Goal: Communication & Community: Answer question/provide support

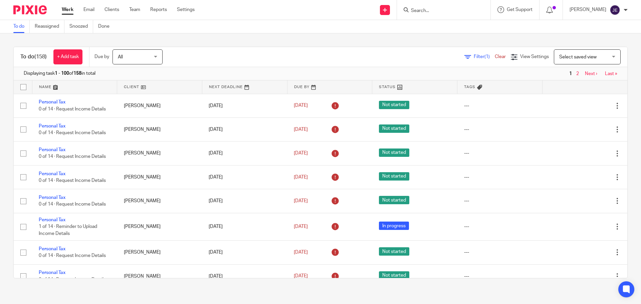
click at [429, 11] on input "Search" at bounding box center [440, 11] width 60 height 6
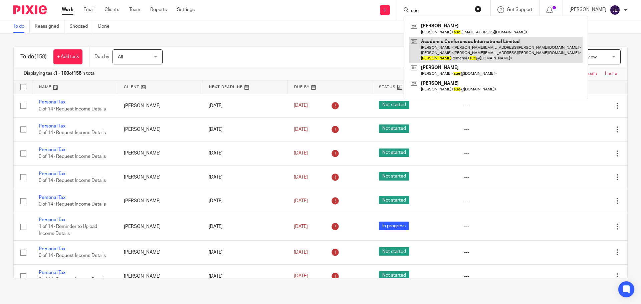
type input "sue"
click at [442, 46] on link at bounding box center [496, 50] width 174 height 26
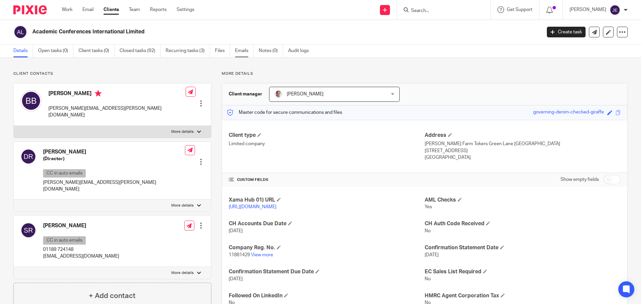
click at [243, 46] on link "Emails" at bounding box center [244, 50] width 19 height 13
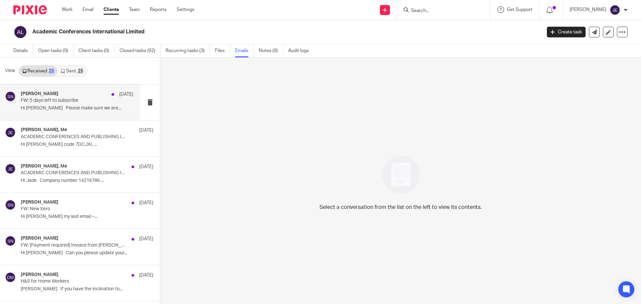
click at [73, 110] on p "Hi David Please make sure we are..." at bounding box center [77, 109] width 113 height 6
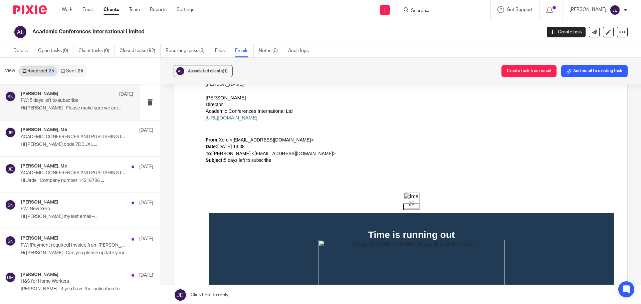
scroll to position [100, 0]
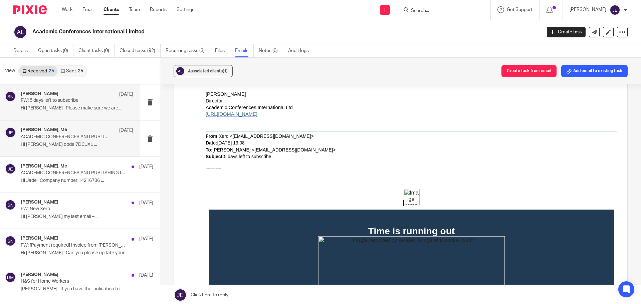
click at [84, 144] on p "Hi Jade Authentication code 7DCJXL ..." at bounding box center [77, 145] width 113 height 6
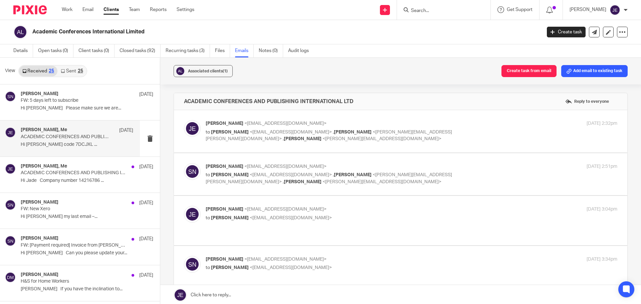
scroll to position [0, 0]
click at [84, 107] on p "Hi David Please make sure we are..." at bounding box center [77, 109] width 113 height 6
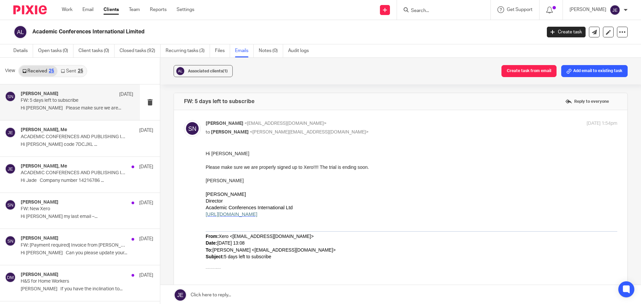
click at [65, 68] on link "Sent 25" at bounding box center [71, 71] width 29 height 11
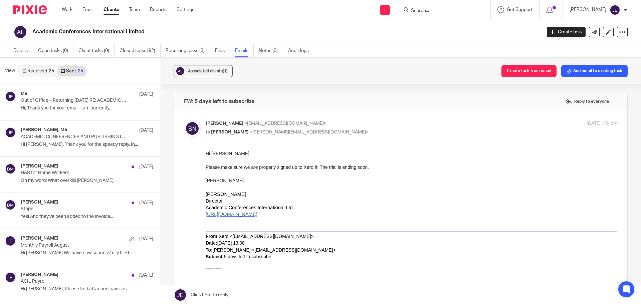
scroll to position [1, 0]
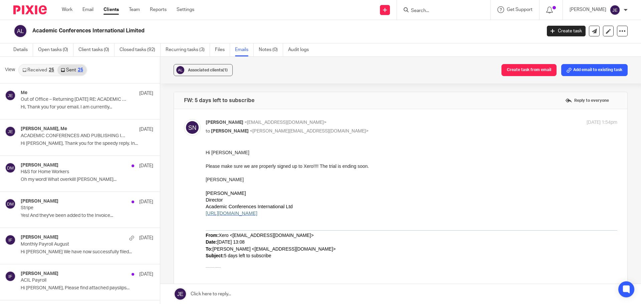
click at [39, 69] on link "Received 25" at bounding box center [38, 70] width 38 height 11
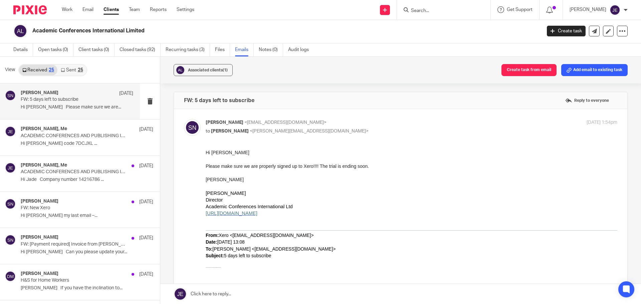
click at [255, 124] on span "<sue@academic-conferences.org>" at bounding box center [285, 122] width 82 height 5
checkbox input "false"
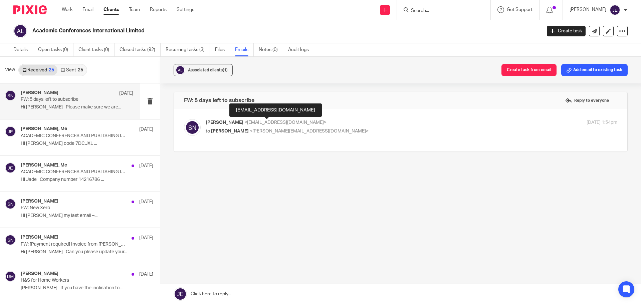
click at [260, 112] on div "sue@academic-conferences.org" at bounding box center [275, 110] width 93 height 13
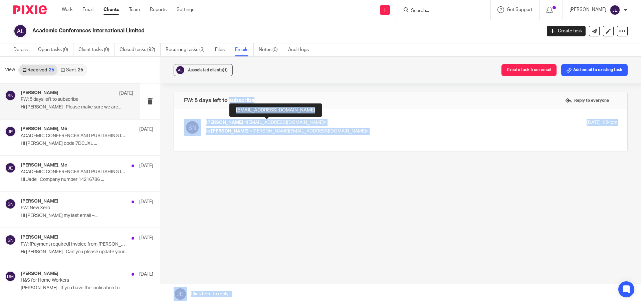
drag, startPoint x: 310, startPoint y: 110, endPoint x: 229, endPoint y: 108, distance: 80.9
click at [229, 108] on body "Work Email Clients Team Reports Settings Work Email Clients Team Reports Settin…" at bounding box center [320, 152] width 641 height 304
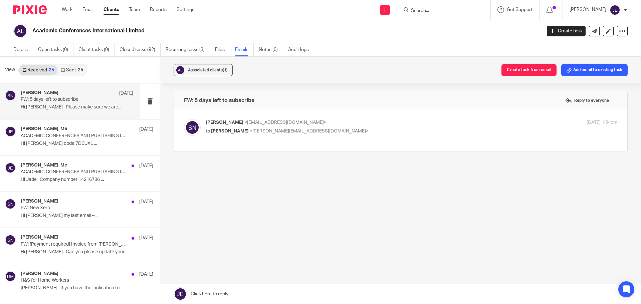
click at [436, 8] on input "Search" at bounding box center [440, 11] width 60 height 6
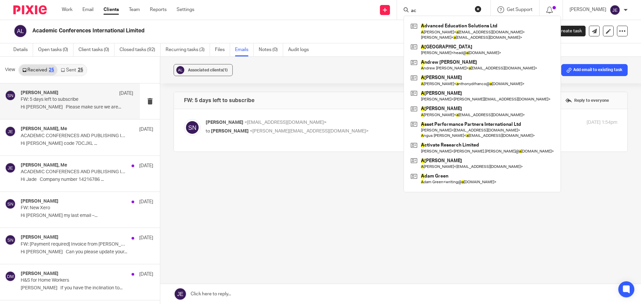
type input "aca"
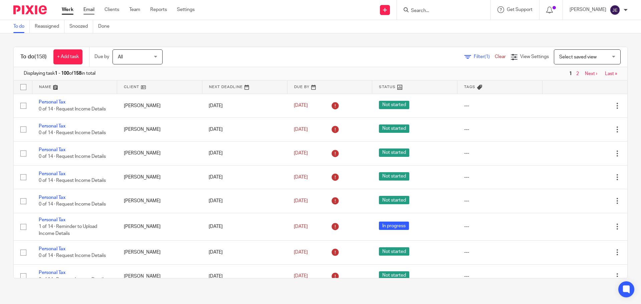
click at [91, 13] on link "Email" at bounding box center [89, 9] width 11 height 7
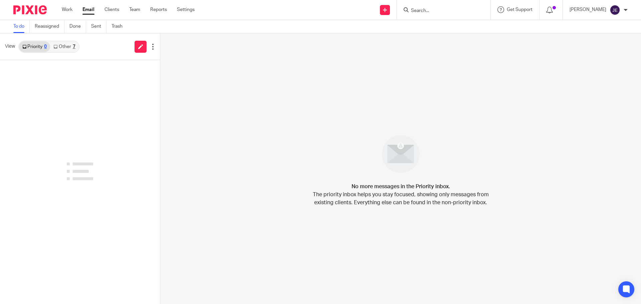
click at [70, 51] on link "Other 7" at bounding box center [64, 46] width 28 height 11
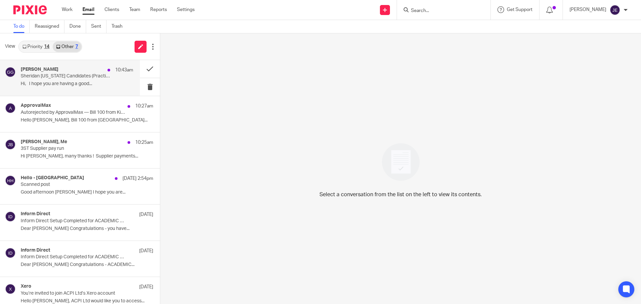
click at [71, 73] on p "Sheridan Maine Candidates (Practice) - Tax, Audit & Accounts" at bounding box center [66, 76] width 90 height 6
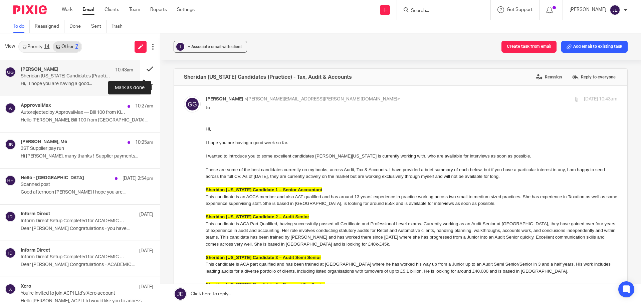
click at [143, 69] on button at bounding box center [150, 69] width 20 height 18
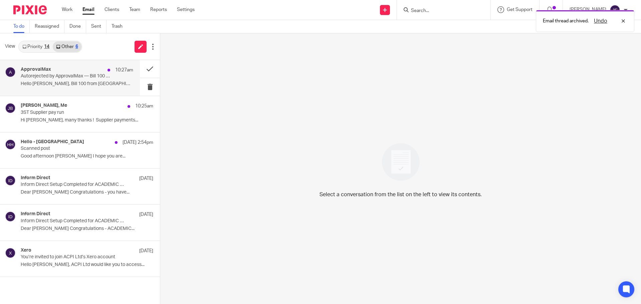
click at [73, 70] on div "ApprovalMax 10:27am" at bounding box center [77, 70] width 113 height 7
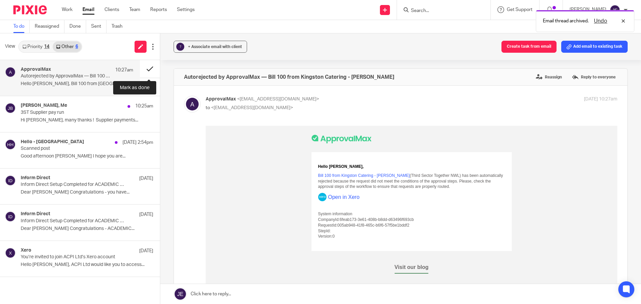
click at [145, 68] on button at bounding box center [150, 69] width 20 height 18
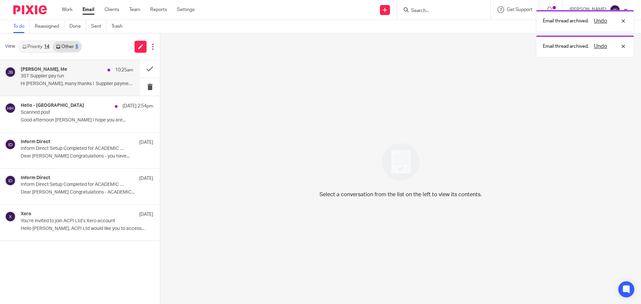
click at [74, 69] on div "Joanna Biernacka, Me 10:25am" at bounding box center [77, 70] width 113 height 7
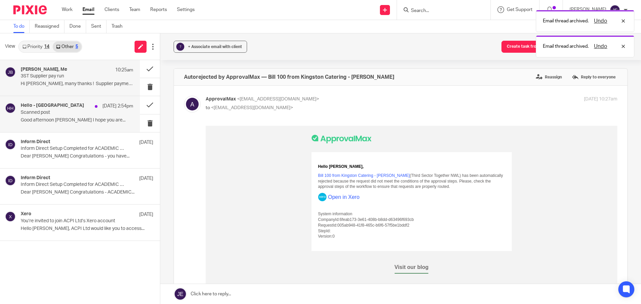
click at [71, 113] on p "Scanned post" at bounding box center [66, 113] width 90 height 6
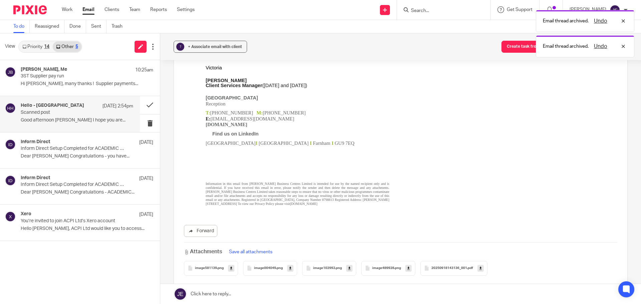
scroll to position [191, 0]
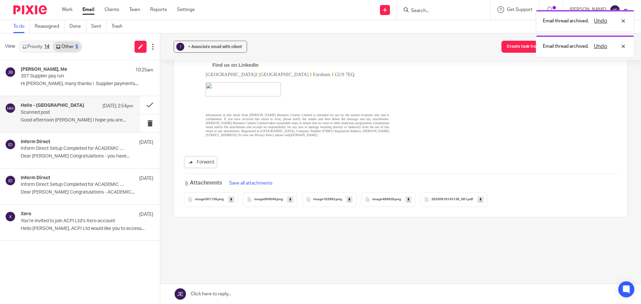
click at [463, 204] on div "20250918143136_001 .pdf" at bounding box center [454, 199] width 67 height 15
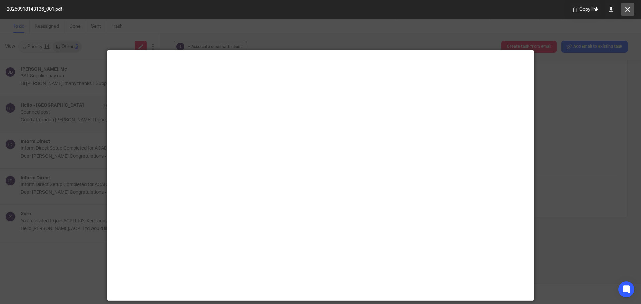
click at [627, 11] on icon at bounding box center [628, 9] width 5 height 5
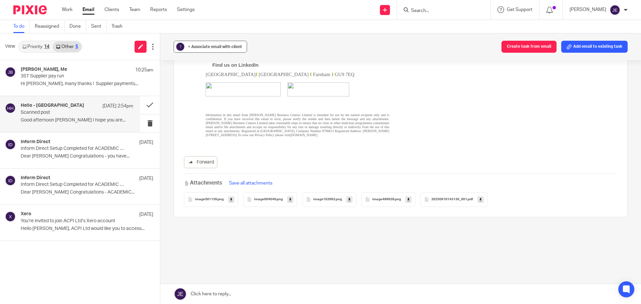
click at [221, 46] on span "+ Associate email with client" at bounding box center [215, 47] width 54 height 4
click at [216, 84] on input "text" at bounding box center [251, 85] width 141 height 7
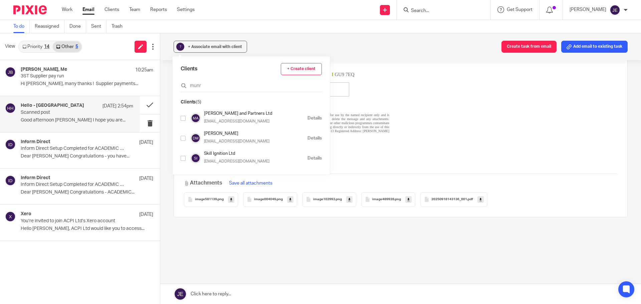
type input "munr"
click at [184, 119] on input "checkbox" at bounding box center [183, 118] width 5 height 5
checkbox input "true"
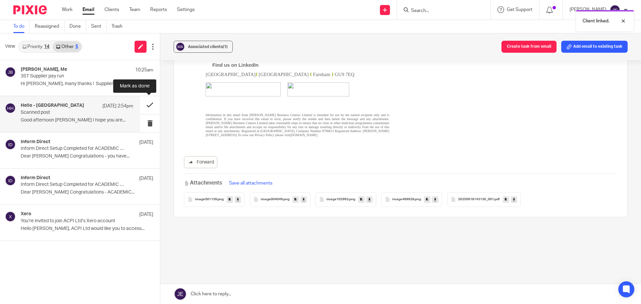
click at [152, 104] on button at bounding box center [150, 105] width 20 height 18
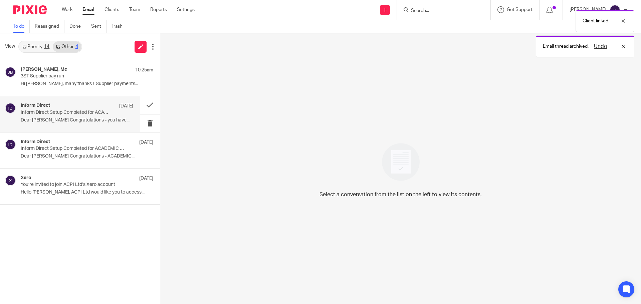
click at [51, 103] on div "Inform Direct 11 Sep" at bounding box center [77, 106] width 113 height 7
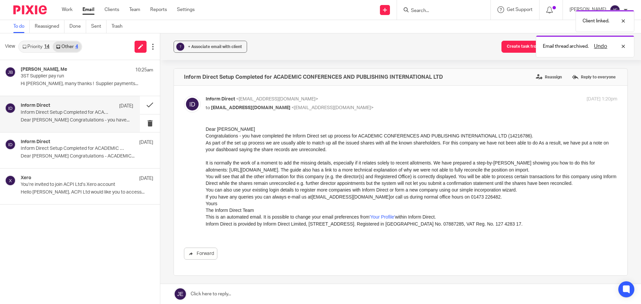
scroll to position [0, 0]
click at [51, 78] on p "3ST Supplier pay run" at bounding box center [66, 76] width 90 height 6
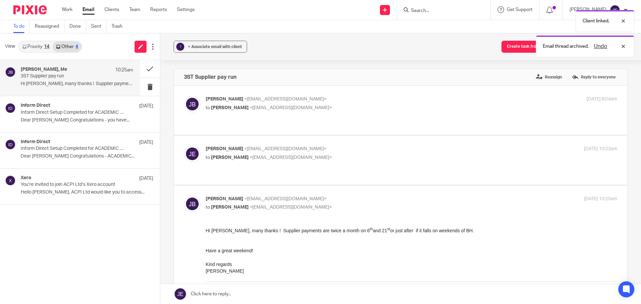
drag, startPoint x: 187, startPoint y: 49, endPoint x: 192, endPoint y: 55, distance: 7.6
click at [188, 49] on div "+ Associate email with client" at bounding box center [215, 46] width 54 height 7
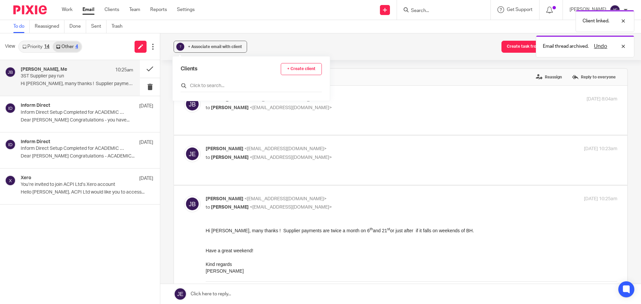
click at [207, 87] on input "text" at bounding box center [251, 85] width 141 height 7
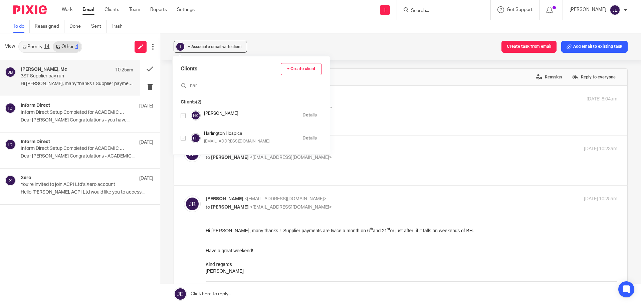
type input "har"
click at [184, 138] on input "checkbox" at bounding box center [183, 138] width 5 height 5
checkbox input "true"
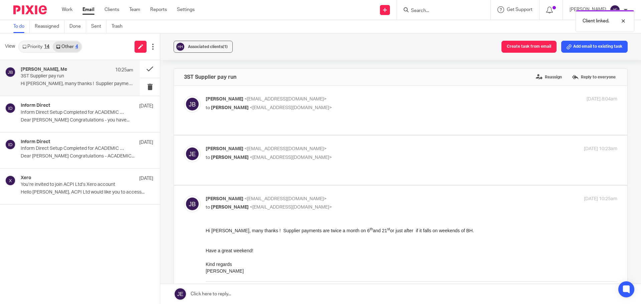
click at [35, 48] on link "Priority 14" at bounding box center [36, 46] width 34 height 11
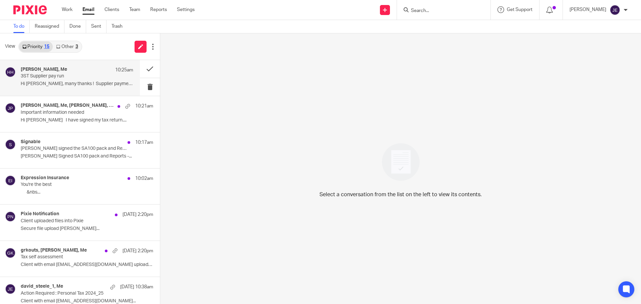
click at [77, 78] on p "3ST Supplier pay run" at bounding box center [66, 76] width 90 height 6
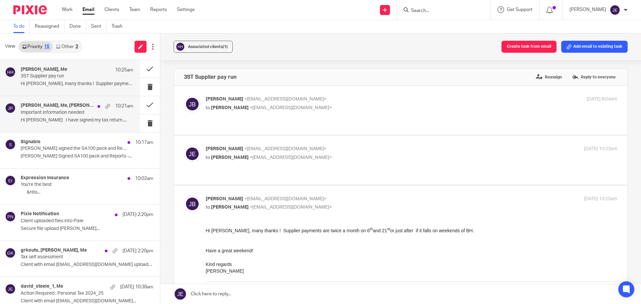
click at [79, 118] on p "Hi Jade I have signed my tax return...." at bounding box center [77, 121] width 113 height 6
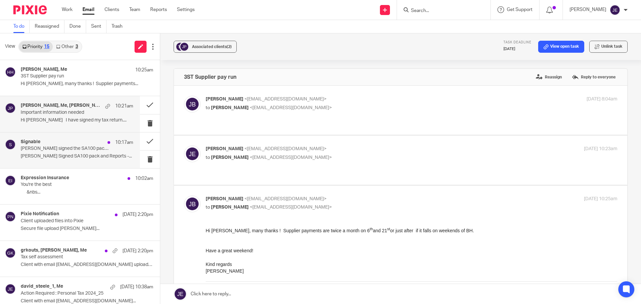
click at [70, 152] on p "Joseph Pisani signed the SA100 pack and Reports - Joseph Pisani - 2025 - Revise…" at bounding box center [66, 149] width 90 height 6
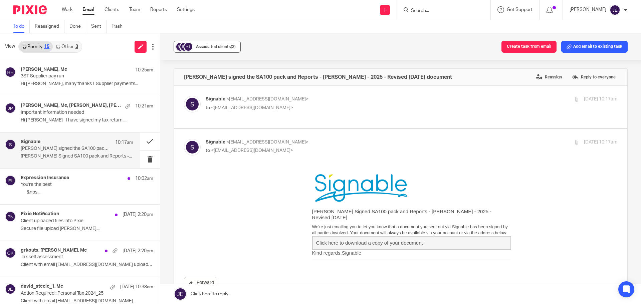
click at [202, 44] on div "Associated clients (3)" at bounding box center [216, 46] width 40 height 7
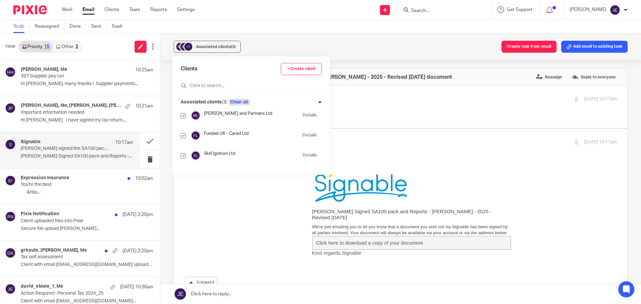
click at [245, 103] on button "Clear all" at bounding box center [239, 102] width 22 height 7
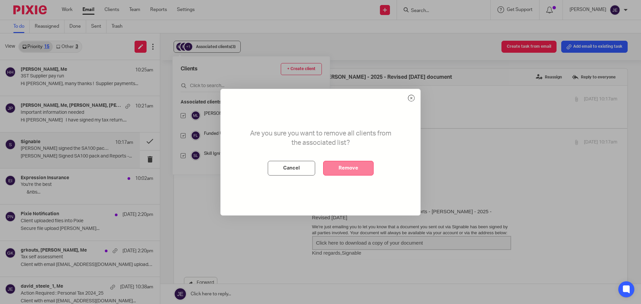
click at [360, 173] on button "Remove" at bounding box center [348, 168] width 50 height 15
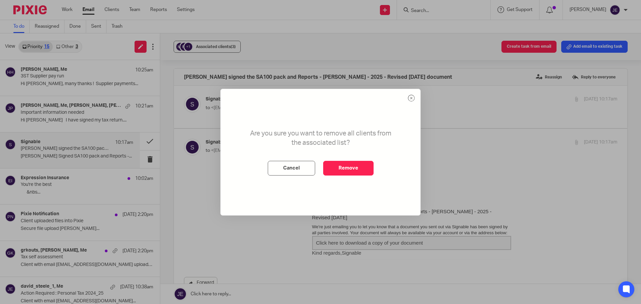
click at [219, 49] on div "Are you sure you want to remove all clients from the associated list? Cancel Re…" at bounding box center [320, 152] width 641 height 304
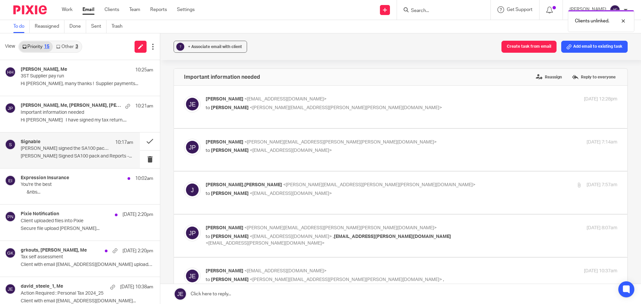
click at [202, 32] on div "To do Reassigned Done Sent Trash" at bounding box center [320, 26] width 641 height 13
click at [204, 44] on div "+ Associate email with client" at bounding box center [215, 46] width 54 height 7
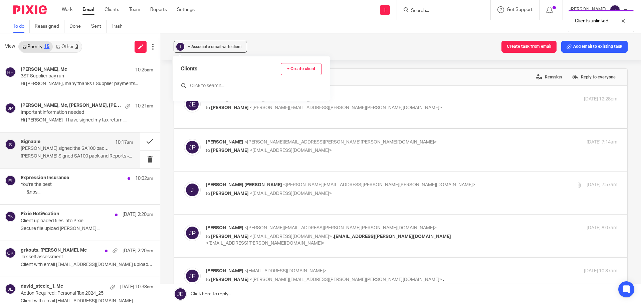
click at [211, 84] on input "text" at bounding box center [251, 85] width 141 height 7
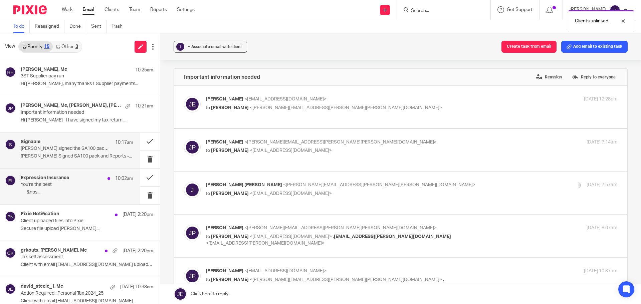
click at [59, 179] on h4 "Expression Insurance" at bounding box center [45, 178] width 48 height 6
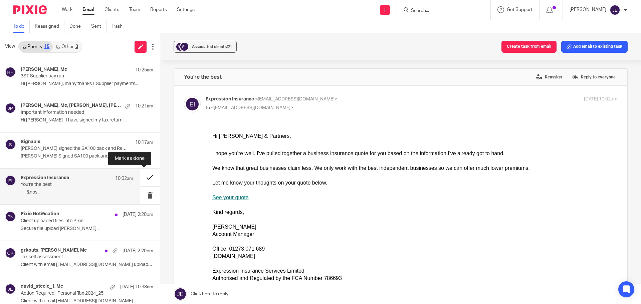
click at [143, 176] on button at bounding box center [150, 178] width 20 height 18
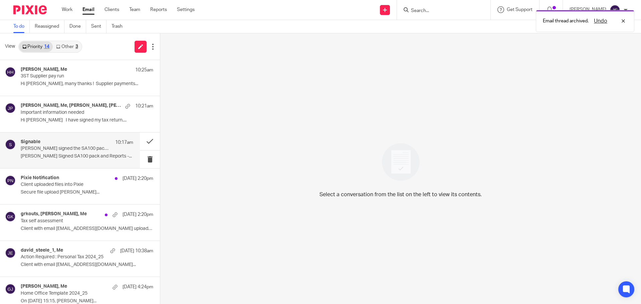
click at [67, 154] on p "Joseph Pisani Signed SA100 pack and Reports -..." at bounding box center [77, 157] width 113 height 6
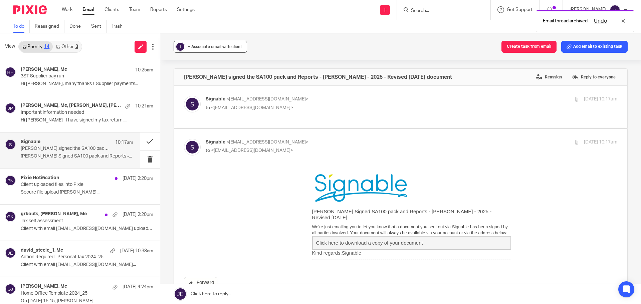
click at [212, 46] on span "+ Associate email with client" at bounding box center [215, 47] width 54 height 4
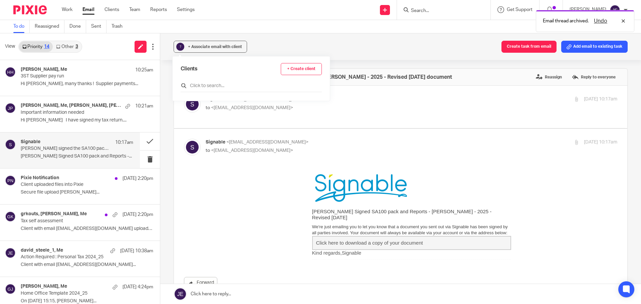
click at [212, 84] on input "text" at bounding box center [251, 85] width 141 height 7
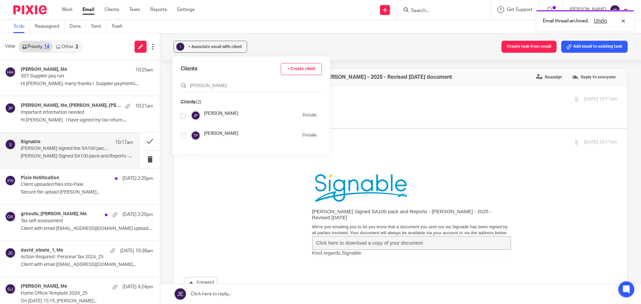
type input "pisani"
click at [185, 117] on input "checkbox" at bounding box center [183, 115] width 5 height 5
checkbox input "true"
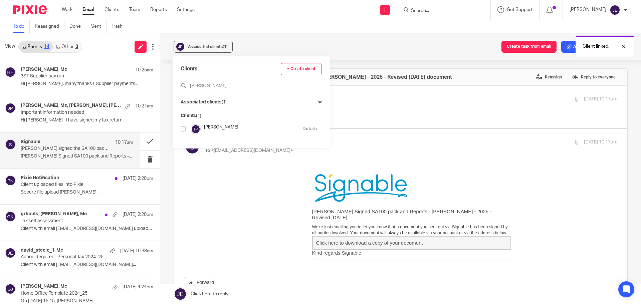
click at [281, 42] on div "Associated clients (1) Create task from email Add email to existing task" at bounding box center [400, 46] width 481 height 27
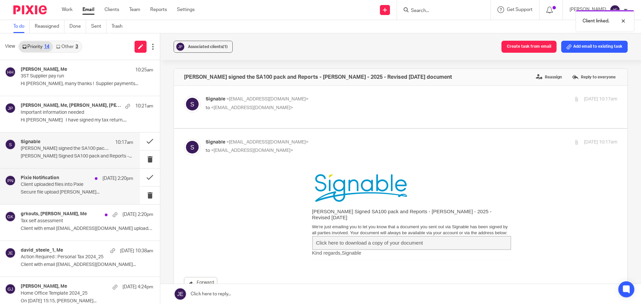
click at [75, 180] on div "Pixie Notification 18 Sep 2:20pm" at bounding box center [77, 178] width 113 height 7
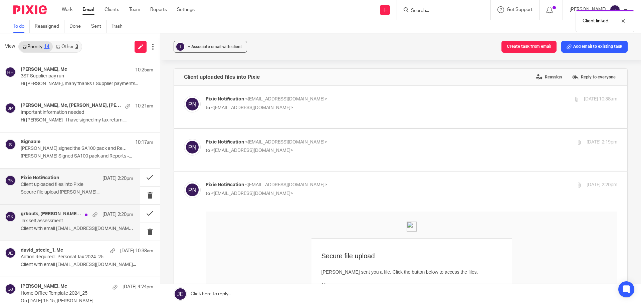
click at [77, 227] on p "Client with email grkouts@hotmail.com uploaded..." at bounding box center [77, 229] width 113 height 6
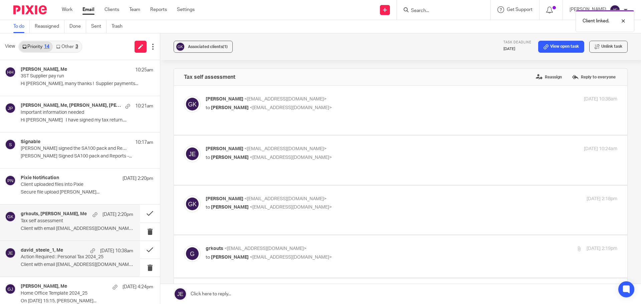
click at [87, 253] on div "18 Sep 10:38am" at bounding box center [110, 251] width 46 height 7
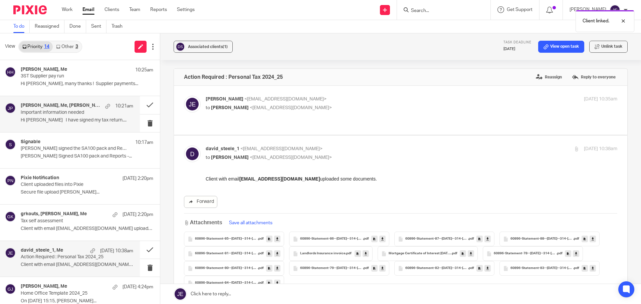
click at [86, 123] on p "Hi Jade I have signed my tax return...." at bounding box center [77, 121] width 113 height 6
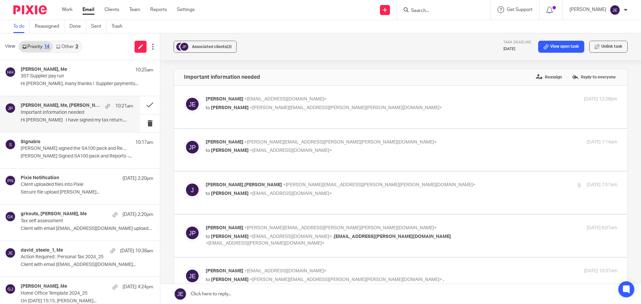
click at [239, 293] on link at bounding box center [400, 294] width 481 height 20
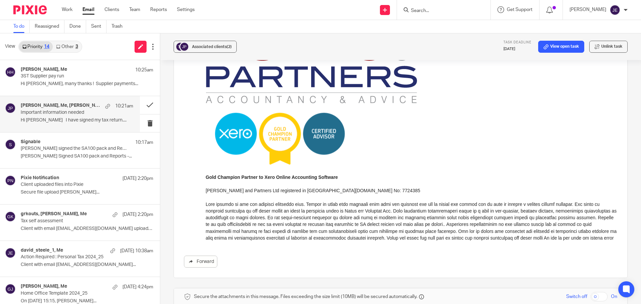
paste div
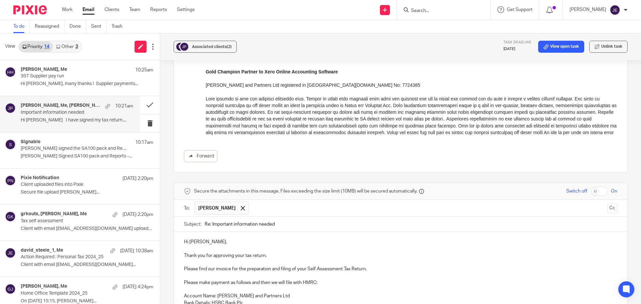
drag, startPoint x: 193, startPoint y: 194, endPoint x: 164, endPoint y: 153, distance: 50.1
click at [164, 153] on div "Associated clients (2) Task deadline 22 Sep 2025 View open task Unlink task Imp…" at bounding box center [400, 168] width 481 height 271
click at [179, 232] on div "Hi Joseph, Thank you for approving your tax return. Please find our invoice for…" at bounding box center [401, 288] width 454 height 113
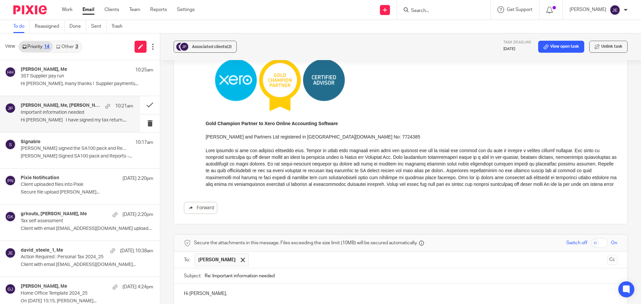
scroll to position [4912, 0]
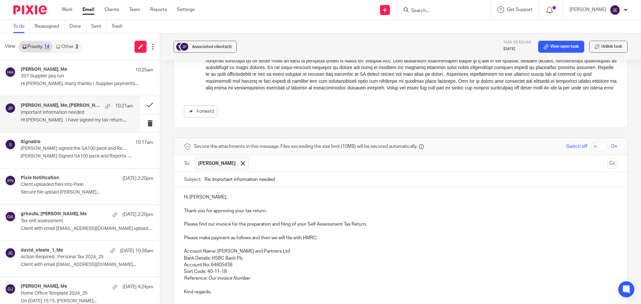
scroll to position [4946, 0]
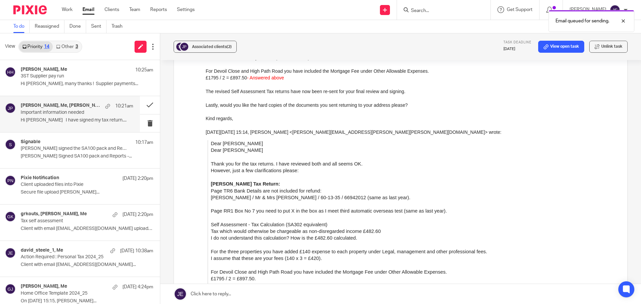
scroll to position [4244, 0]
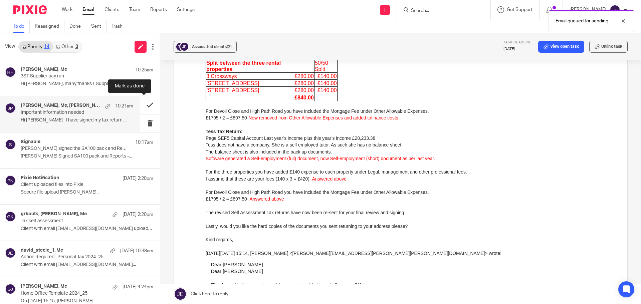
click at [147, 105] on button at bounding box center [150, 105] width 20 height 18
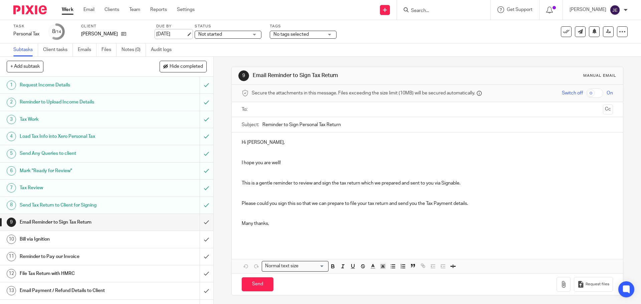
click at [184, 33] on link "[DATE]" at bounding box center [171, 34] width 30 height 7
click at [224, 35] on span "Not started" at bounding box center [223, 34] width 50 height 7
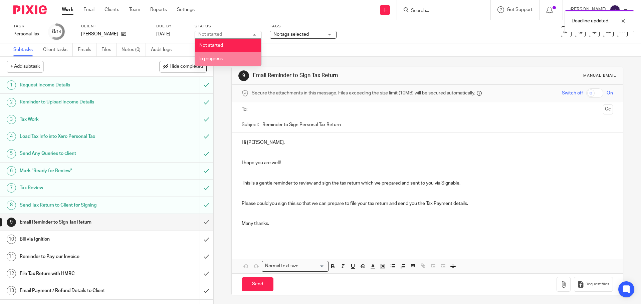
click at [228, 59] on li "In progress" at bounding box center [228, 59] width 66 height 14
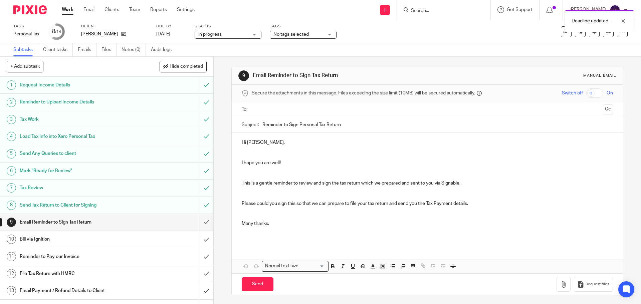
click at [245, 47] on div "Subtasks Client tasks Emails Files Notes (0) Audit logs" at bounding box center [320, 49] width 641 height 13
click at [200, 221] on input "submit" at bounding box center [106, 222] width 213 height 17
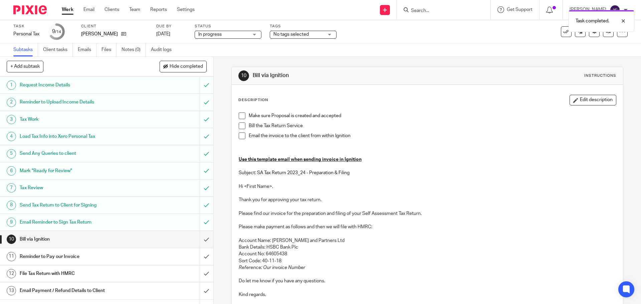
click at [239, 116] on span at bounding box center [242, 116] width 7 height 7
click at [239, 122] on li "Make sure Proposal is created and accepted" at bounding box center [427, 118] width 377 height 10
click at [241, 127] on span at bounding box center [242, 126] width 7 height 7
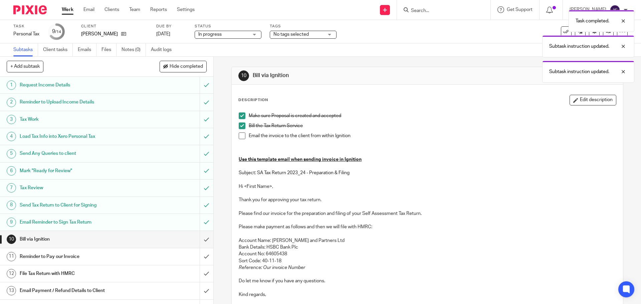
click at [240, 139] on span at bounding box center [242, 136] width 7 height 7
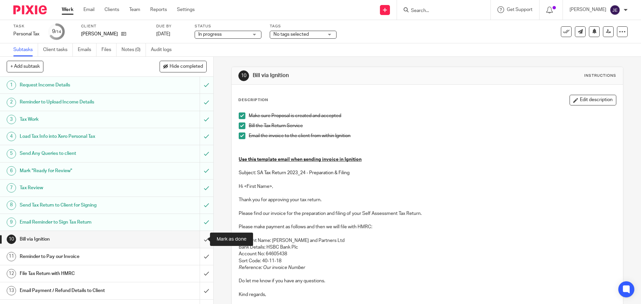
click at [201, 241] on input "submit" at bounding box center [106, 239] width 213 height 17
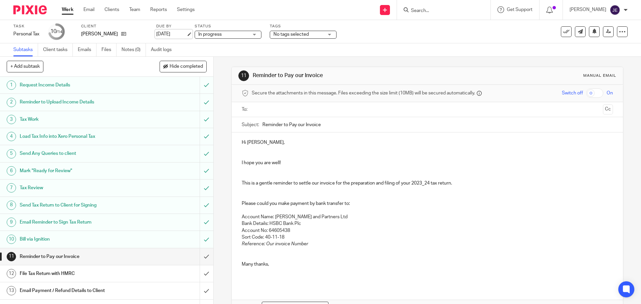
click at [186, 33] on link "[DATE]" at bounding box center [171, 34] width 30 height 7
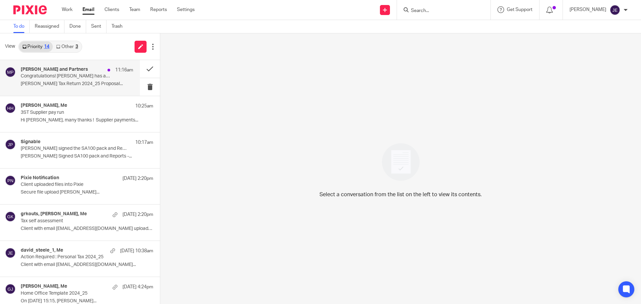
click at [76, 73] on div "[PERSON_NAME] and Partners 11:16am" at bounding box center [77, 70] width 113 height 7
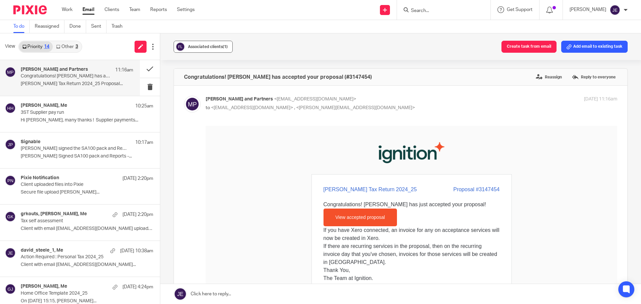
click at [188, 44] on div "Associated clients (1)" at bounding box center [208, 46] width 40 height 7
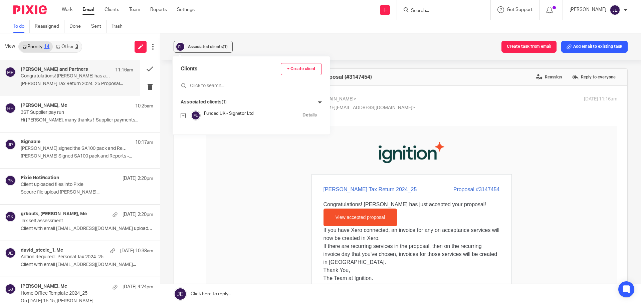
click at [307, 100] on div "Clients + Create client Associated clients (1) Funded UK - Signetor Ltd Details" at bounding box center [251, 95] width 157 height 78
click at [181, 116] on input "checkbox" at bounding box center [183, 115] width 5 height 5
checkbox input "false"
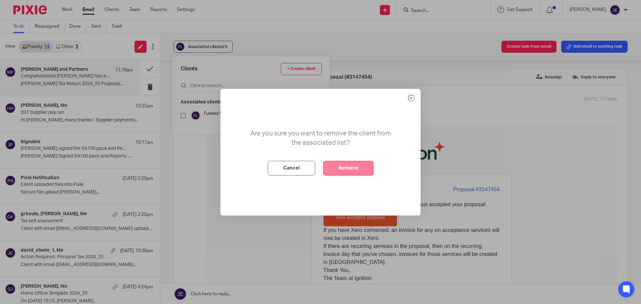
click at [343, 167] on button "Remove" at bounding box center [348, 168] width 50 height 15
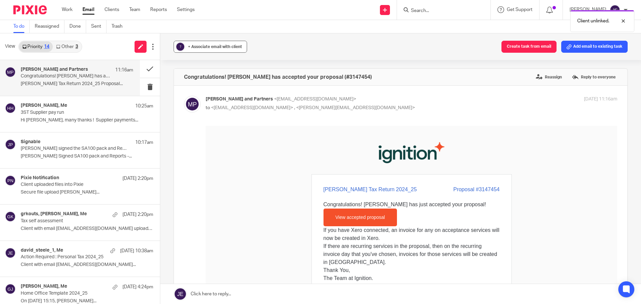
click at [212, 42] on button "? + Associate email with client" at bounding box center [210, 47] width 73 height 12
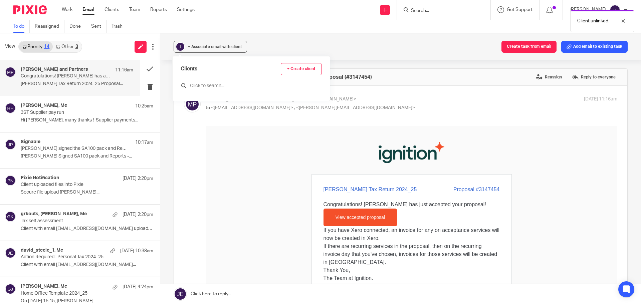
click at [212, 88] on input "text" at bounding box center [251, 85] width 141 height 7
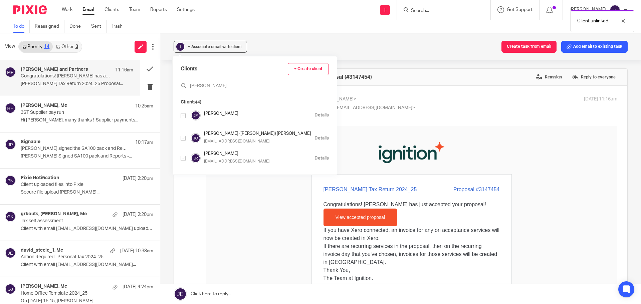
type input "jose"
click at [182, 116] on input "checkbox" at bounding box center [183, 115] width 5 height 5
checkbox input "true"
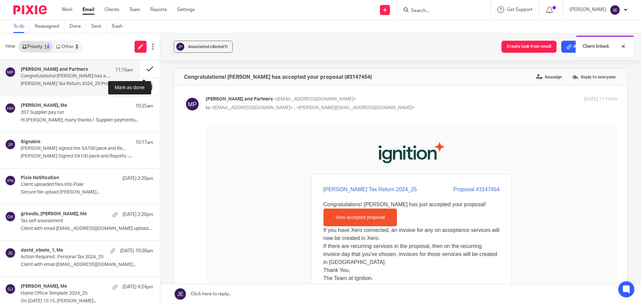
click at [140, 68] on button at bounding box center [150, 69] width 20 height 18
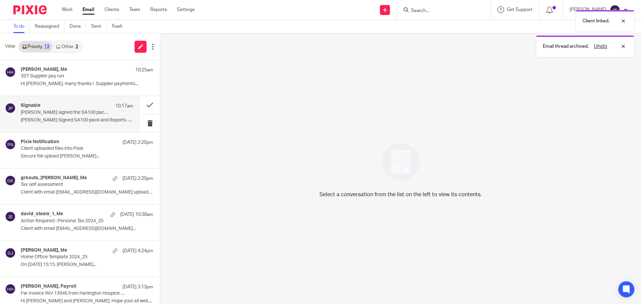
click at [102, 119] on p "Joseph Pisani Signed SA100 pack and Reports -..." at bounding box center [77, 121] width 113 height 6
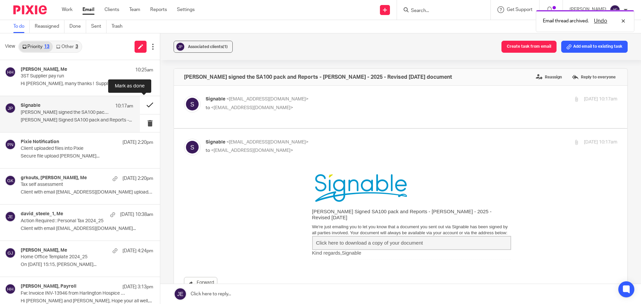
click at [143, 105] on button at bounding box center [150, 105] width 20 height 18
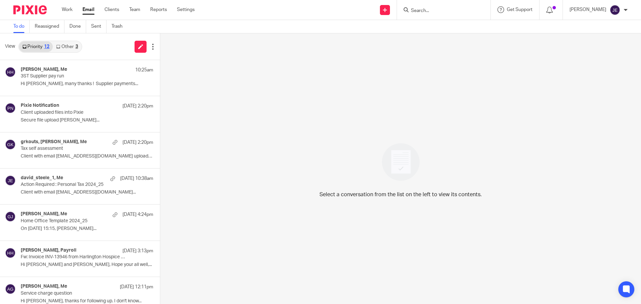
click at [66, 43] on link "Other 3" at bounding box center [67, 46] width 28 height 11
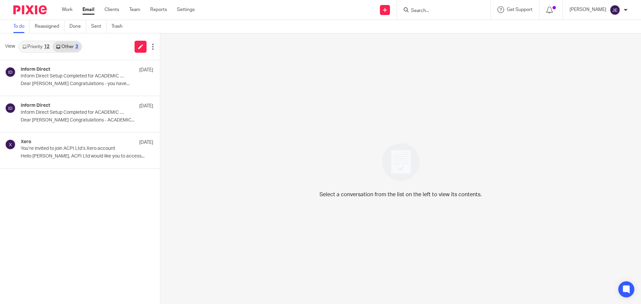
click at [43, 44] on link "Priority 12" at bounding box center [36, 46] width 34 height 11
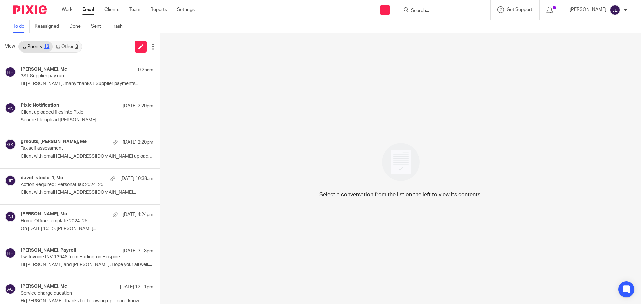
click at [68, 46] on link "Other 3" at bounding box center [67, 46] width 28 height 11
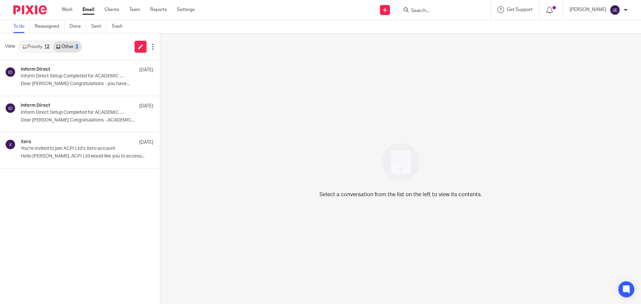
click at [42, 47] on link "Priority 12" at bounding box center [36, 46] width 34 height 11
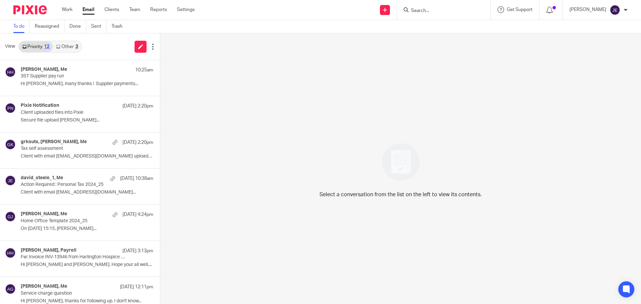
click at [66, 46] on link "Other 3" at bounding box center [67, 46] width 28 height 11
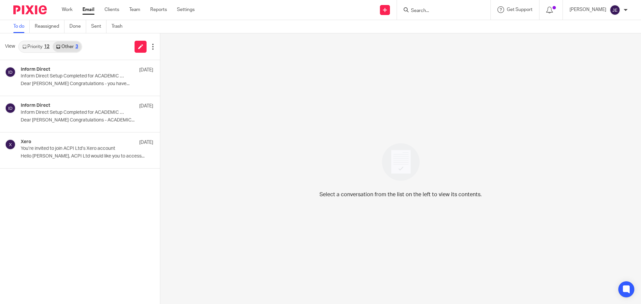
click at [33, 45] on link "Priority 12" at bounding box center [36, 46] width 34 height 11
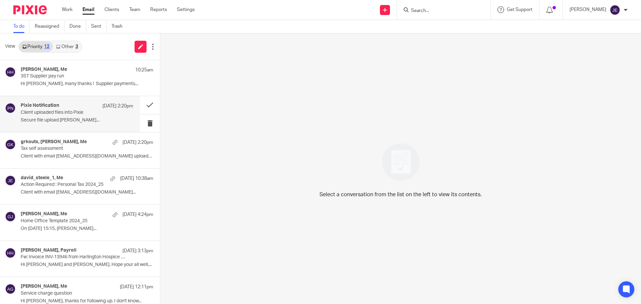
click at [68, 115] on p "Client uploaded files into Pixie" at bounding box center [66, 113] width 90 height 6
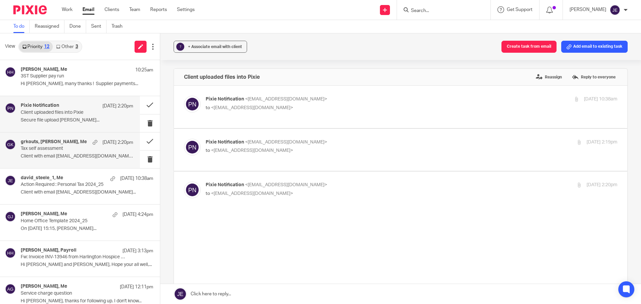
click at [76, 148] on p "Tax self assessment" at bounding box center [66, 149] width 90 height 6
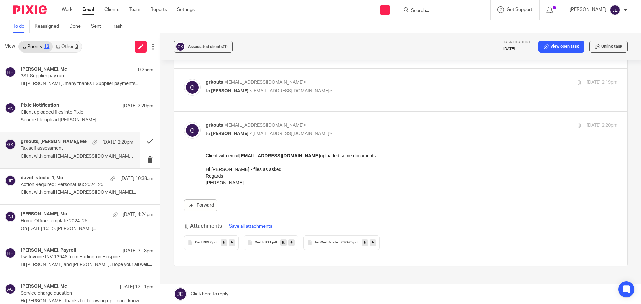
scroll to position [167, 0]
click at [346, 70] on label at bounding box center [401, 89] width 454 height 42
click at [184, 78] on input "checkbox" at bounding box center [184, 78] width 0 height 0
checkbox input "true"
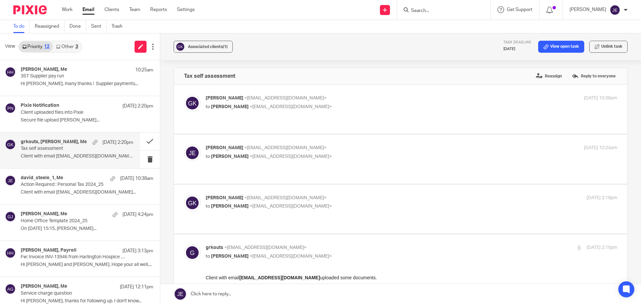
scroll to position [0, 0]
click at [346, 151] on p "[PERSON_NAME] <[EMAIL_ADDRESS][DOMAIN_NAME]>" at bounding box center [343, 149] width 275 height 7
checkbox input "true"
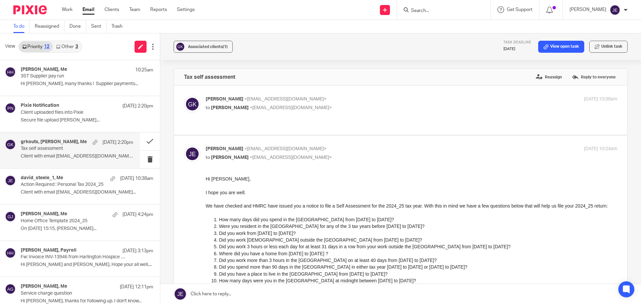
scroll to position [234, 0]
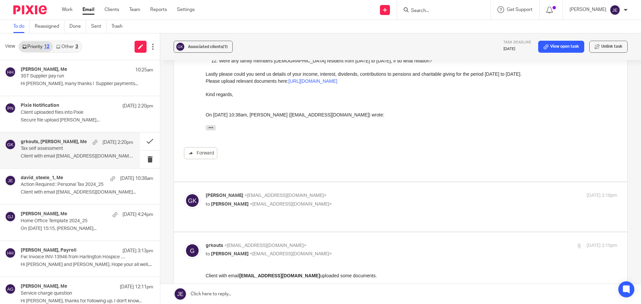
click at [350, 194] on div "[PERSON_NAME] <[EMAIL_ADDRESS][DOMAIN_NAME]> to [PERSON_NAME] <[EMAIL_ADDRESS][…" at bounding box center [343, 199] width 275 height 15
checkbox input "true"
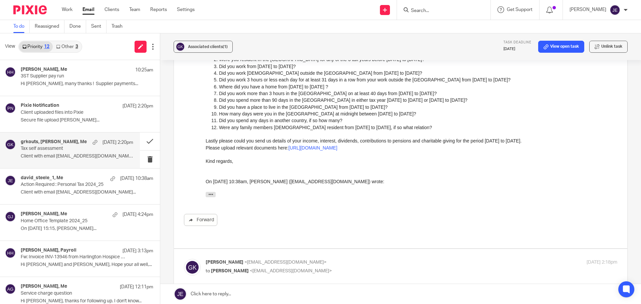
scroll to position [0, 0]
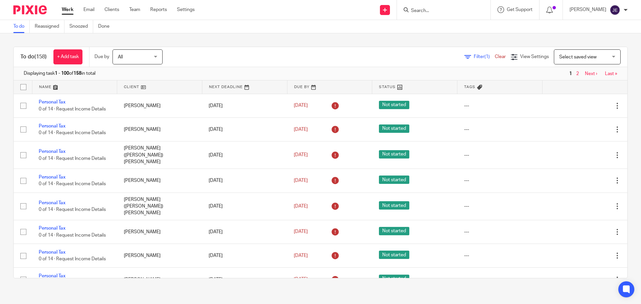
click at [463, 15] on div at bounding box center [444, 10] width 94 height 20
click at [456, 14] on form at bounding box center [445, 10] width 71 height 8
